Goal: Navigation & Orientation: Find specific page/section

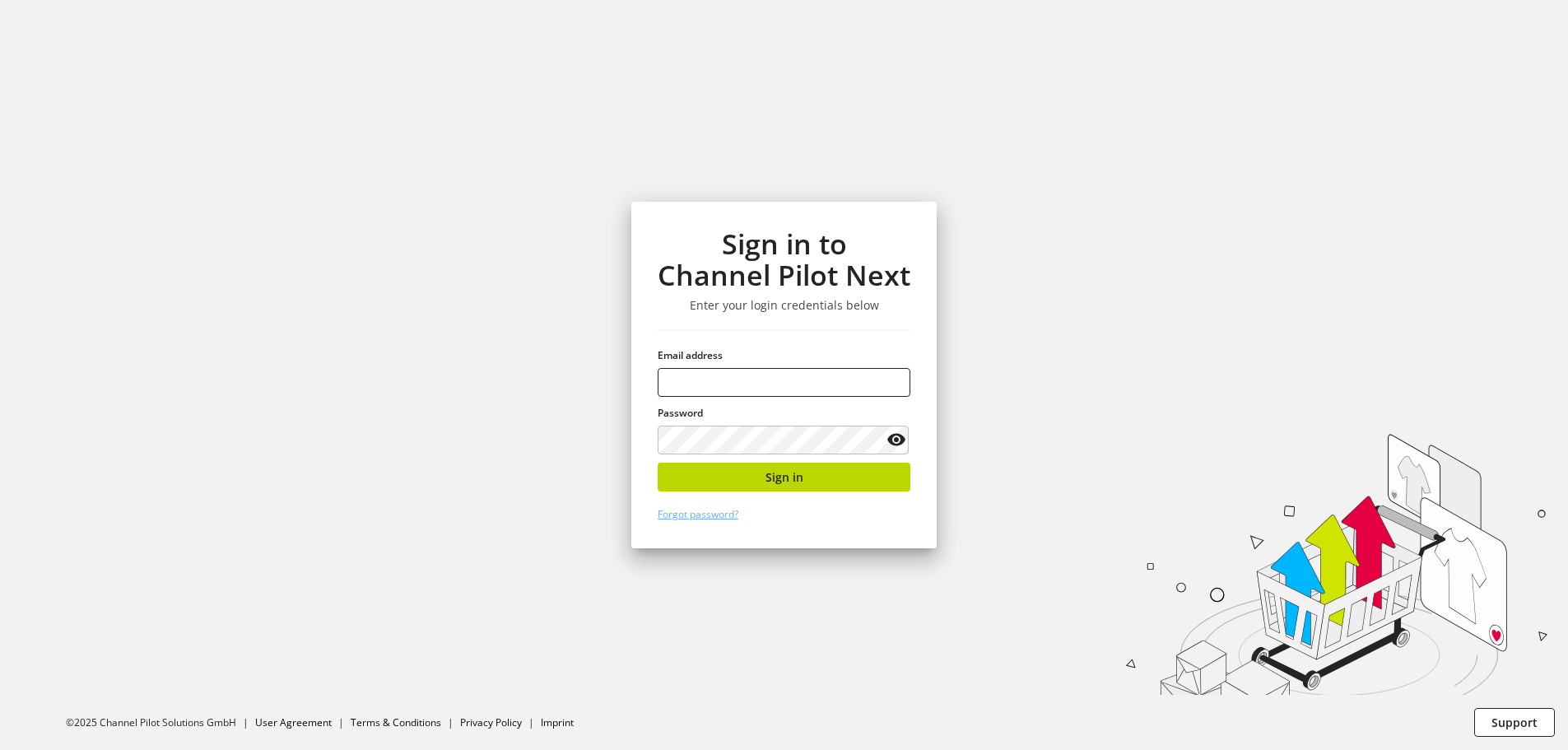
type input "**********"
click at [766, 478] on span "Sign in" at bounding box center [784, 477] width 38 height 18
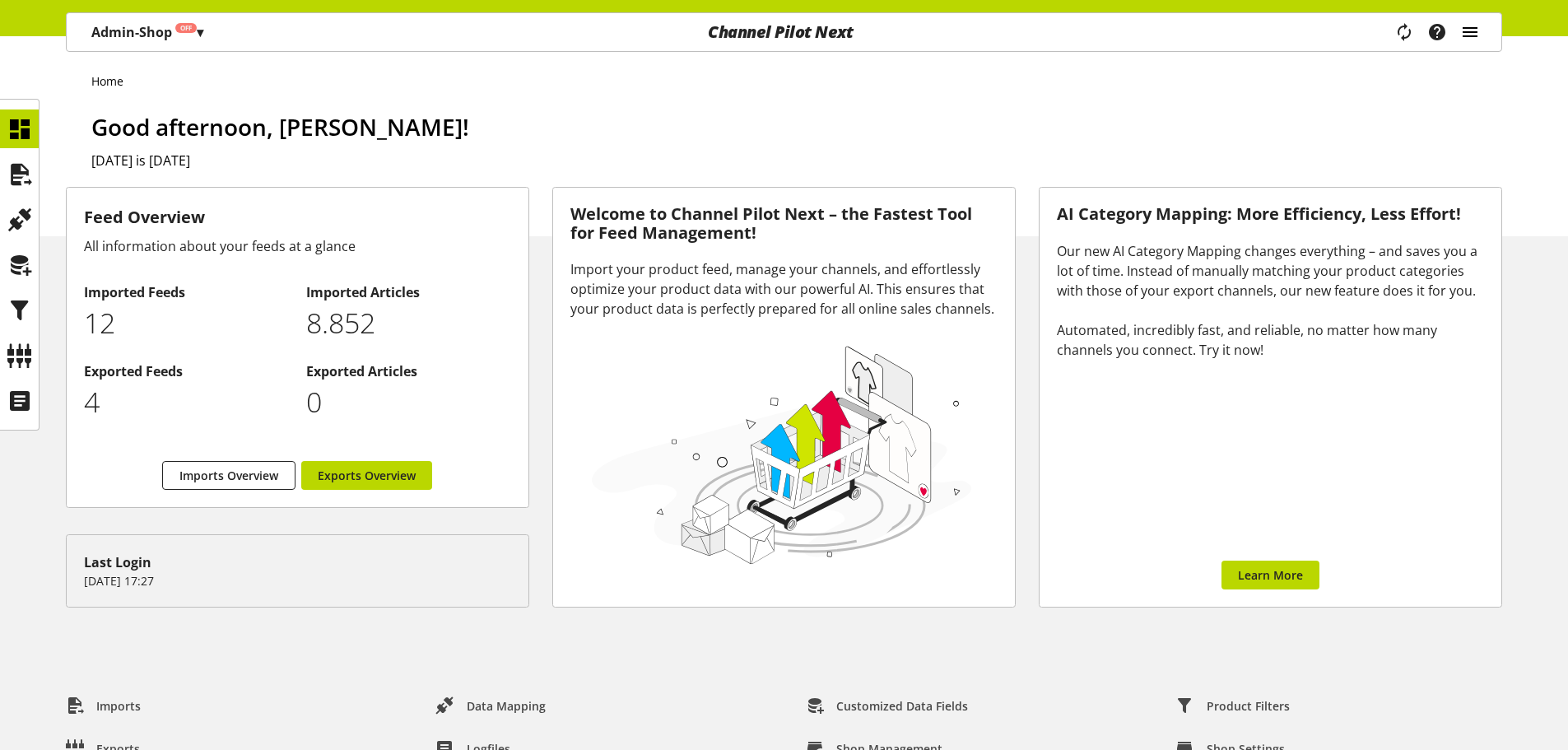
click at [1470, 33] on icon "main navigation" at bounding box center [1470, 33] width 19 height 30
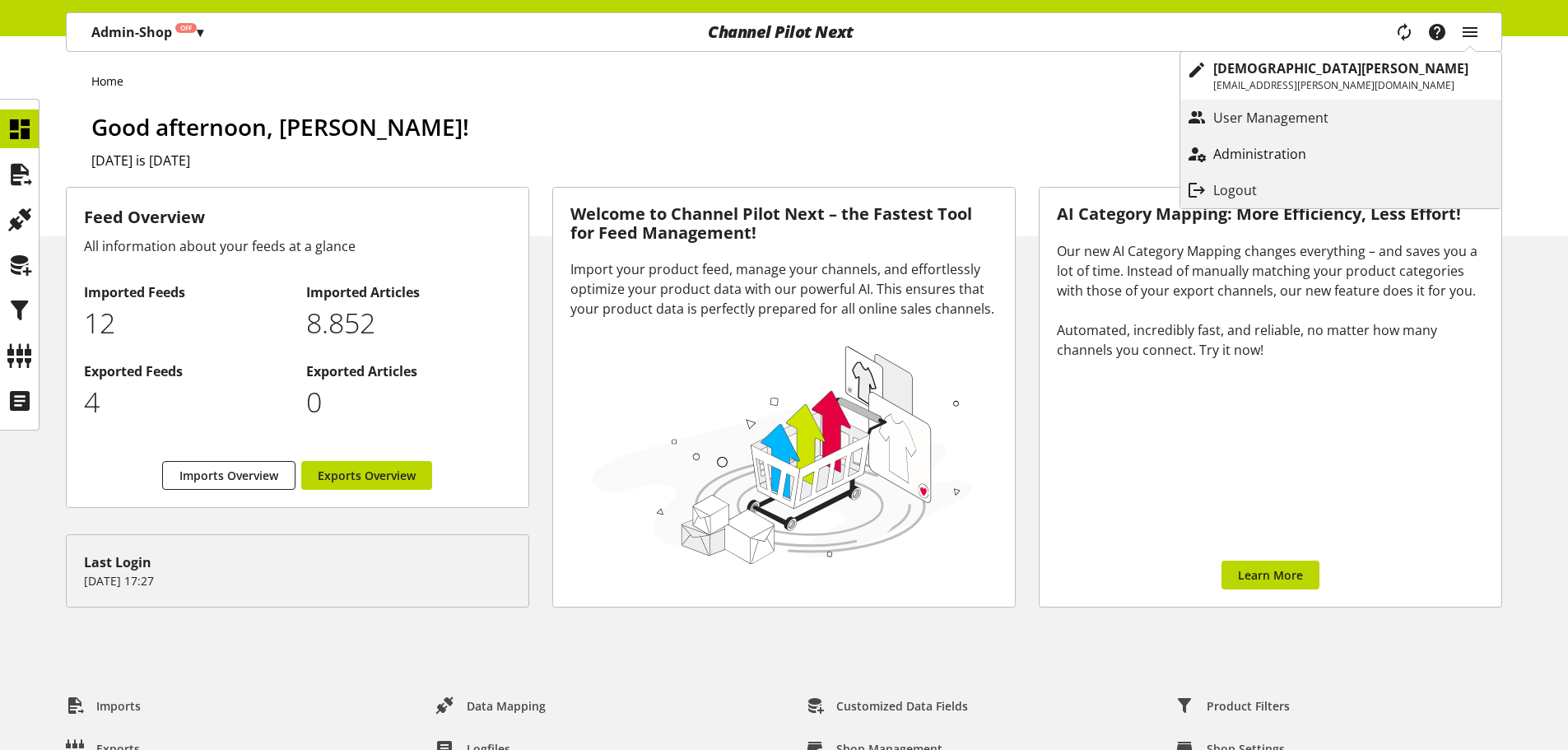
click at [1339, 152] on p "Administration" at bounding box center [1275, 154] width 126 height 19
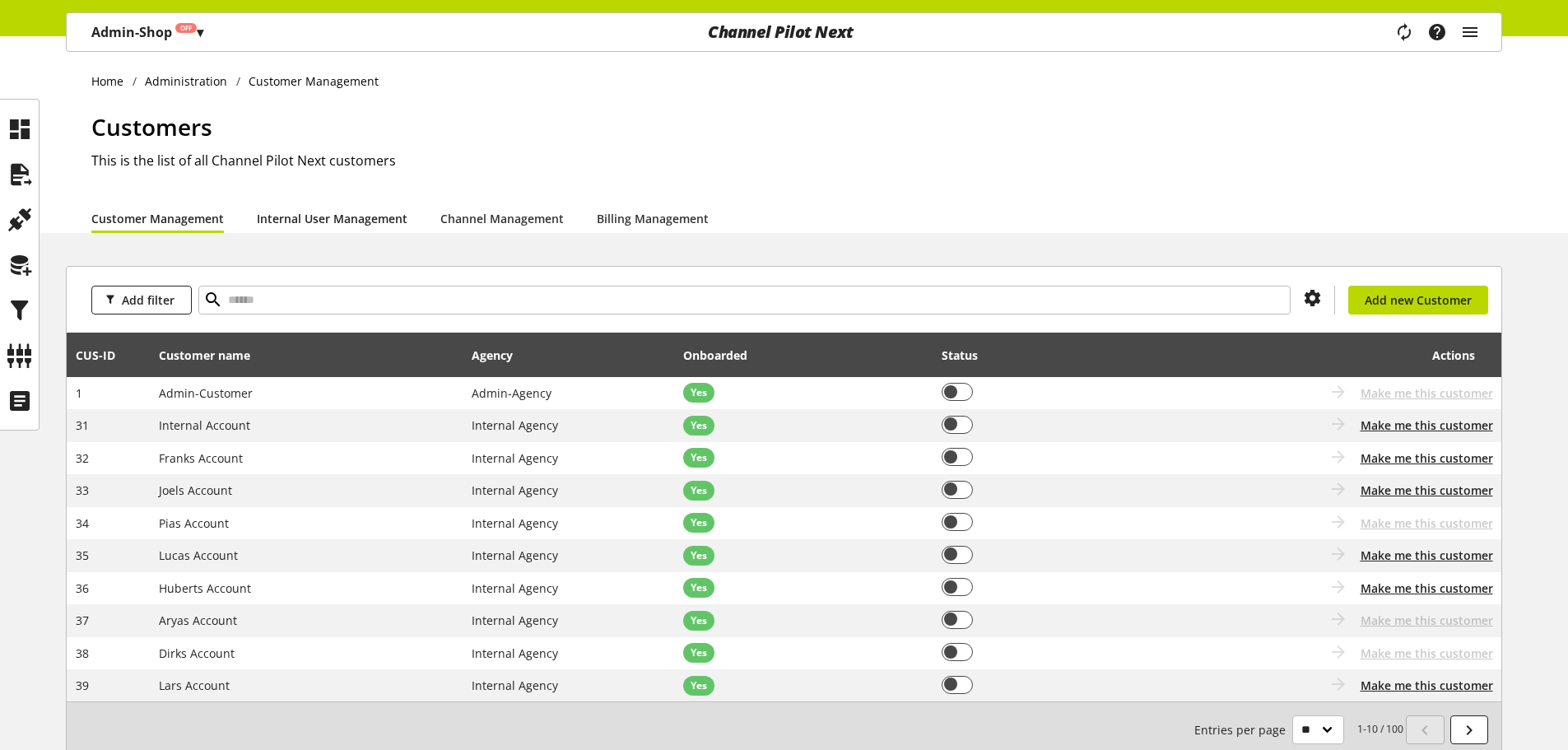
click at [329, 220] on link "Internal User Management" at bounding box center [331, 219] width 150 height 18
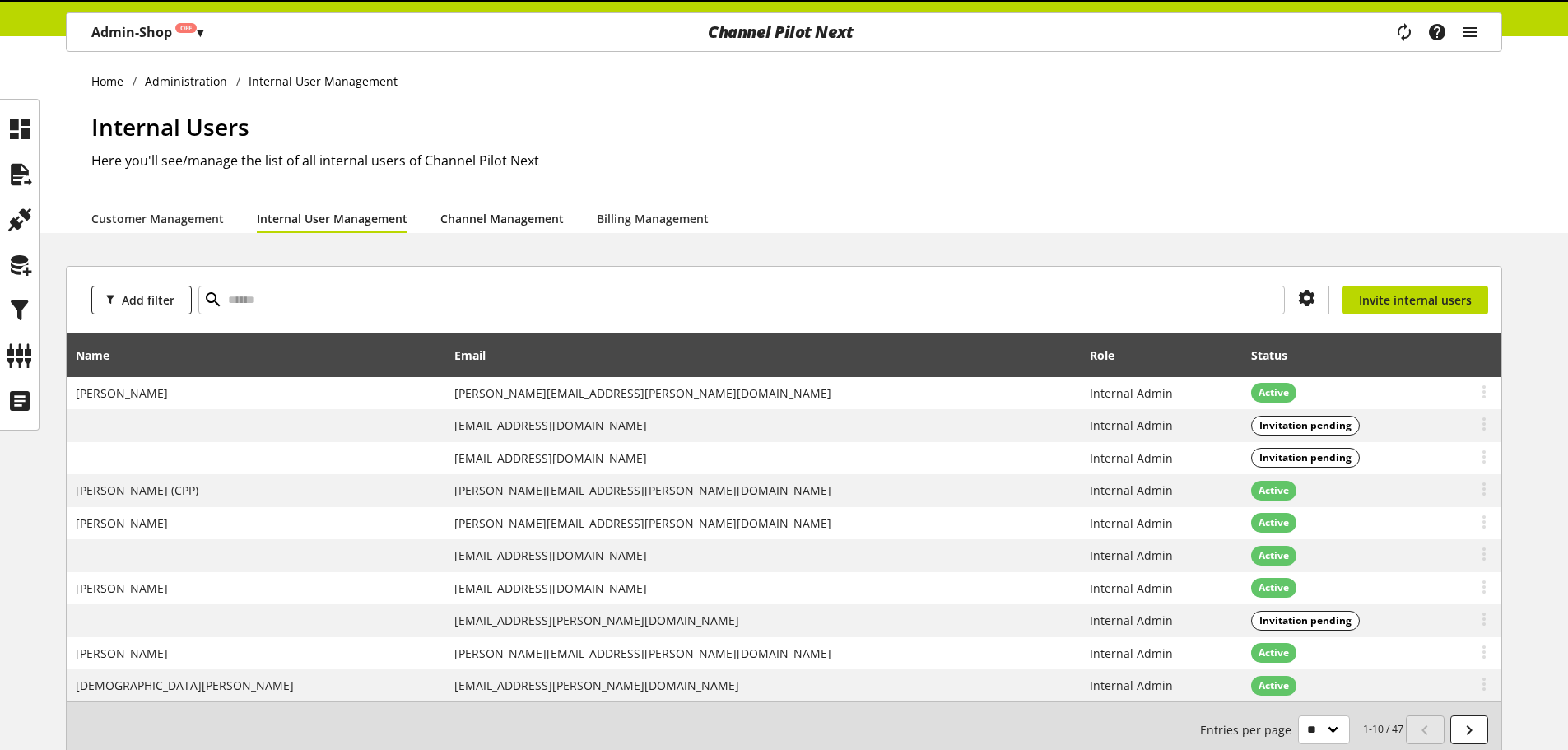
click at [490, 220] on link "Channel Management" at bounding box center [502, 219] width 123 height 18
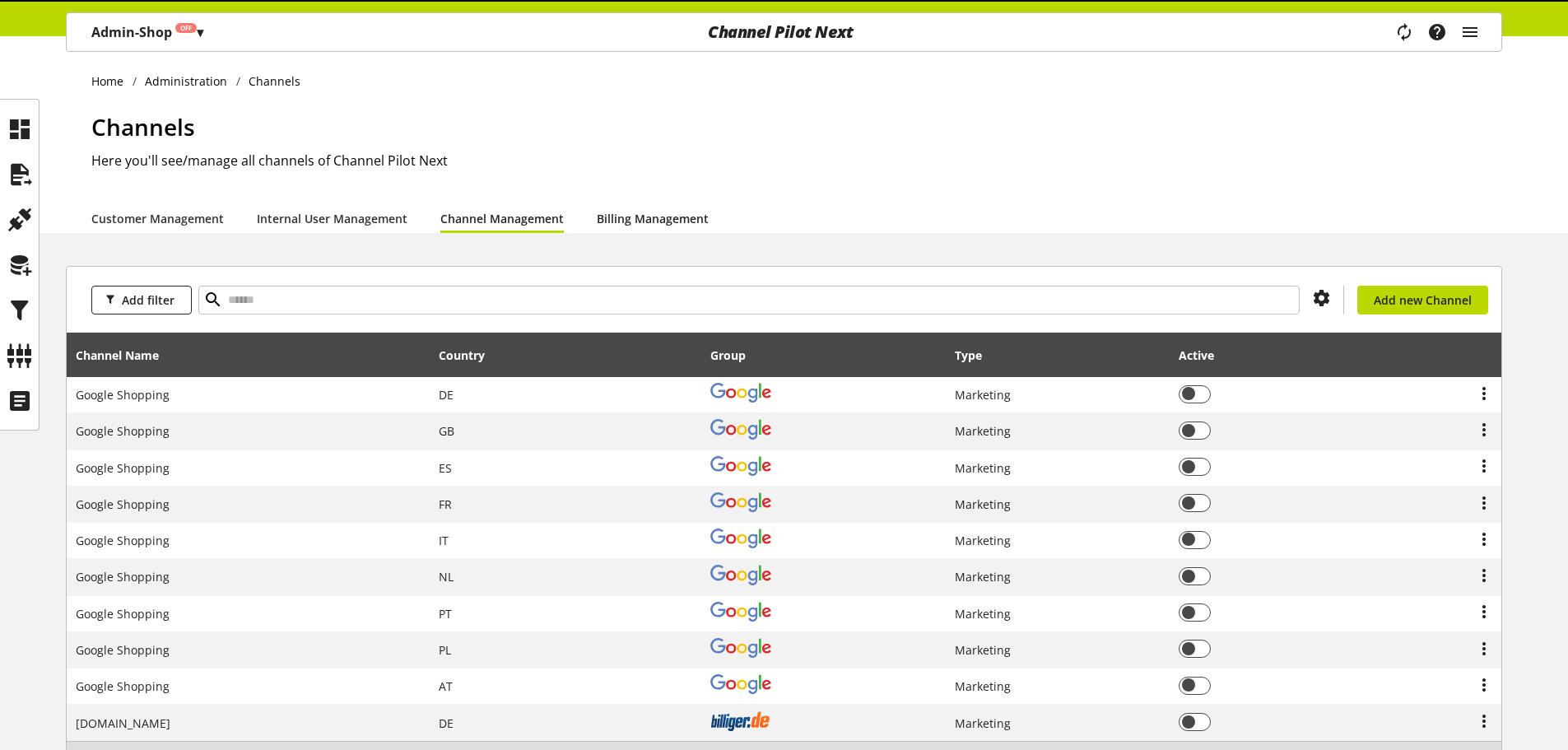
click at [642, 214] on link "Billing Management" at bounding box center [652, 219] width 112 height 18
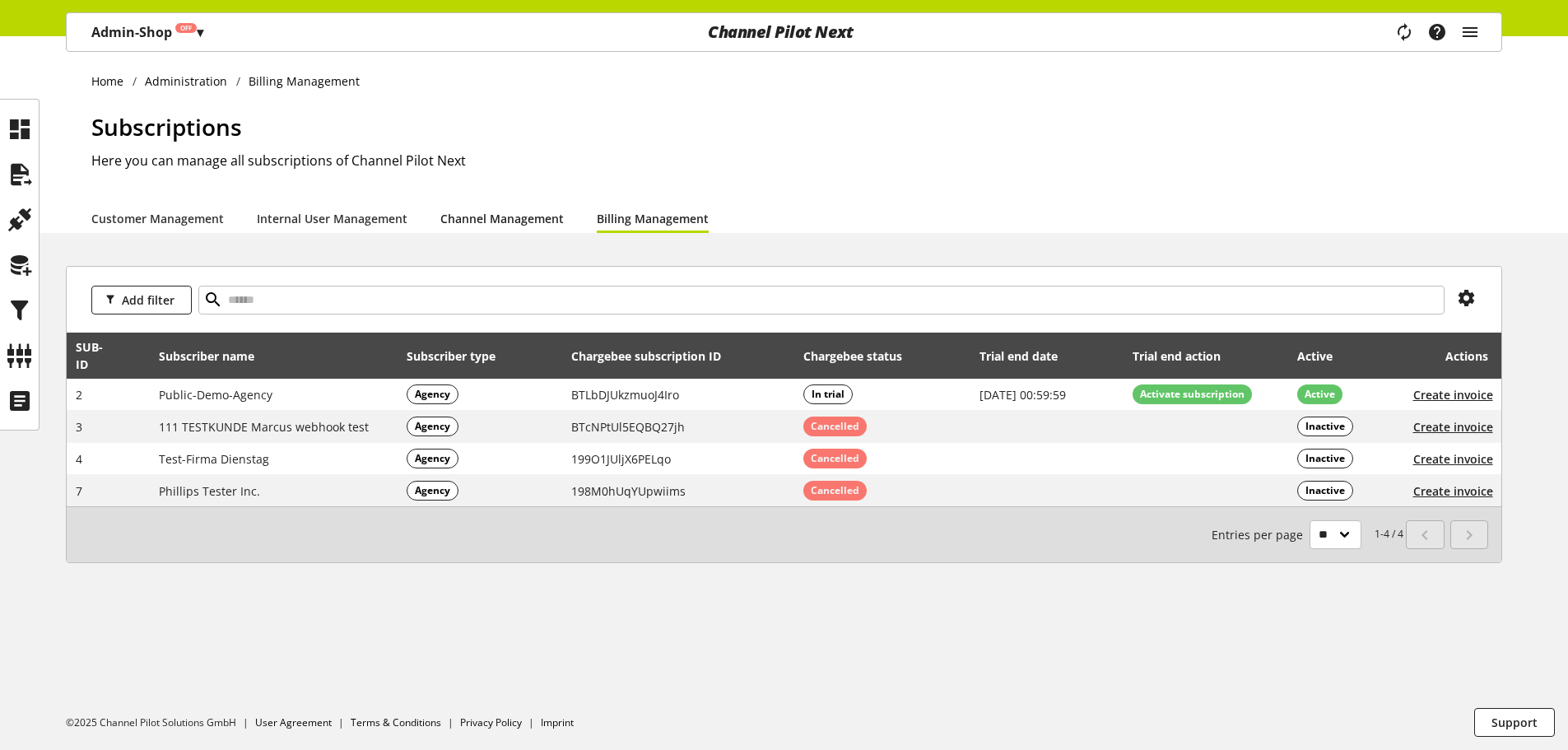
click at [497, 219] on link "Channel Management" at bounding box center [502, 219] width 123 height 18
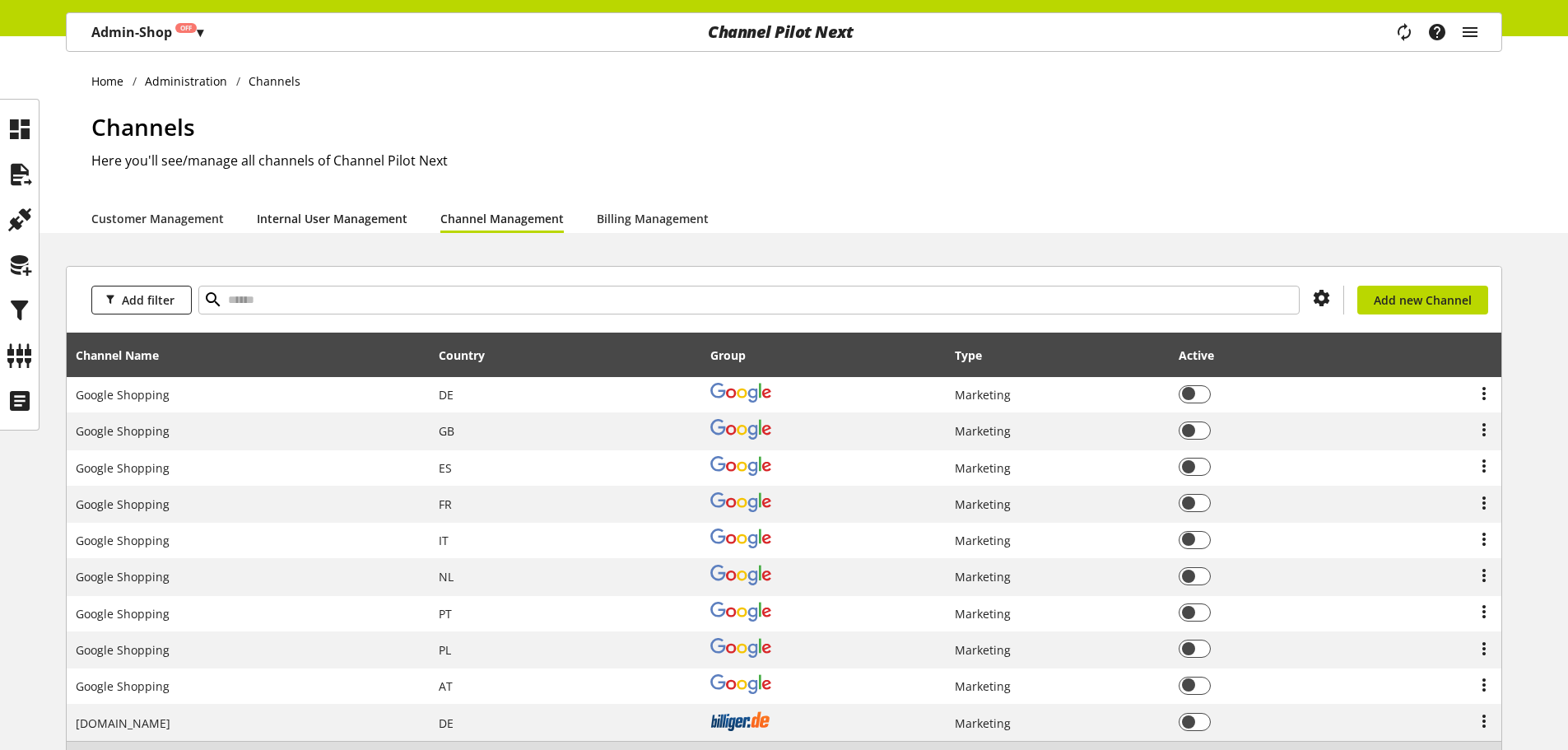
click at [317, 213] on link "Internal User Management" at bounding box center [331, 219] width 150 height 18
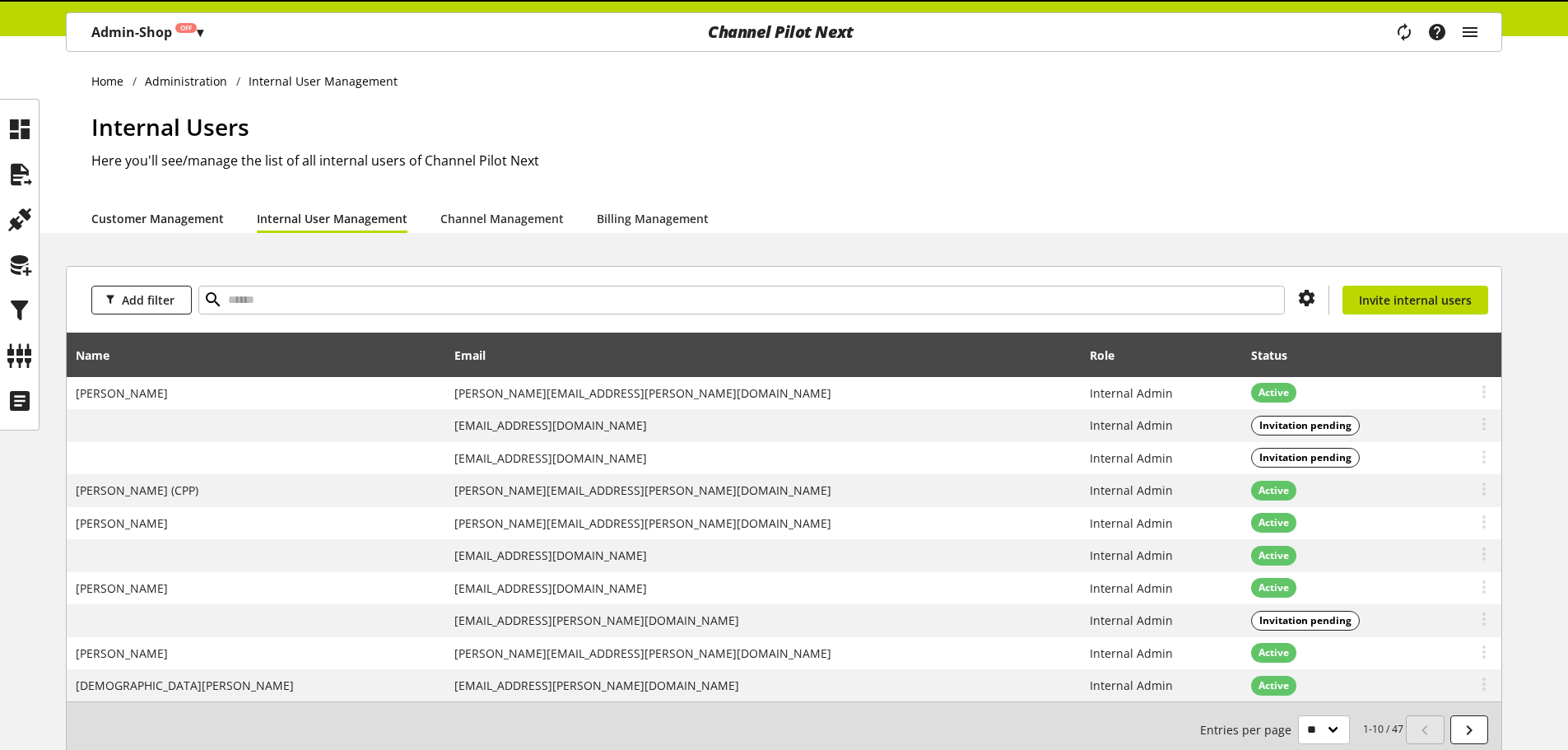
click at [176, 215] on link "Customer Management" at bounding box center [157, 219] width 133 height 18
